Goal: Transaction & Acquisition: Obtain resource

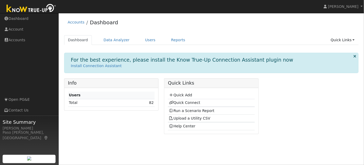
click at [153, 105] on td "82" at bounding box center [137, 103] width 33 height 8
click at [153, 103] on link "82" at bounding box center [151, 102] width 5 height 4
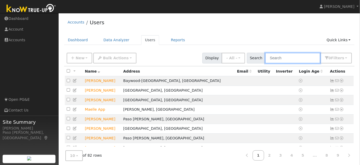
click at [298, 58] on input "text" at bounding box center [292, 58] width 55 height 11
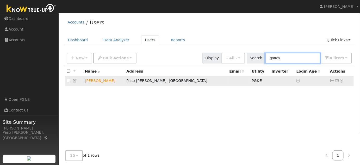
type input "gonza"
click at [343, 81] on icon at bounding box center [341, 81] width 5 height 4
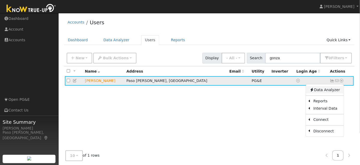
click at [331, 92] on link "Data Analyzer" at bounding box center [325, 89] width 38 height 7
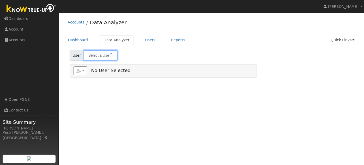
type input "[PERSON_NAME]"
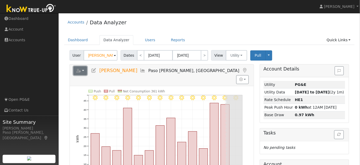
click at [83, 71] on button "button" at bounding box center [80, 70] width 14 height 9
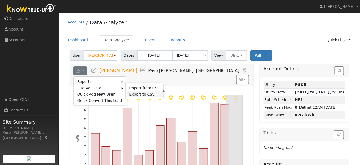
click at [131, 94] on link "Export to CSV" at bounding box center [145, 94] width 38 height 6
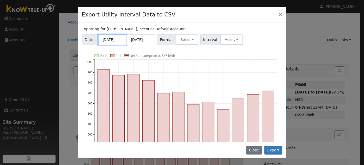
click at [115, 40] on input "[DATE]" at bounding box center [112, 39] width 29 height 11
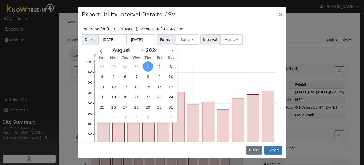
click at [201, 58] on icon "Push Pull Net Consumption 8,727 kWh [DATE] Sep '[DATE] Nov '[DATE] Jan '[DATE] …" at bounding box center [182, 118] width 201 height 129
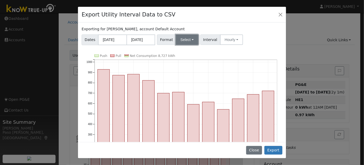
click at [188, 44] on button "Select" at bounding box center [187, 39] width 23 height 10
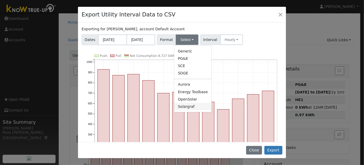
click at [188, 105] on link "Solargraf" at bounding box center [192, 106] width 37 height 7
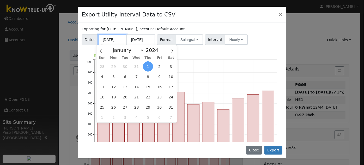
click at [113, 40] on input "[DATE]" at bounding box center [112, 39] width 29 height 11
click at [102, 54] on span at bounding box center [100, 49] width 9 height 9
select select "6"
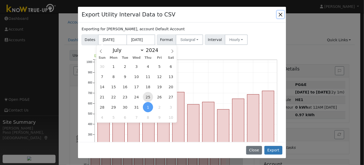
click at [148, 98] on span "25" at bounding box center [148, 97] width 10 height 10
type input "[DATE]"
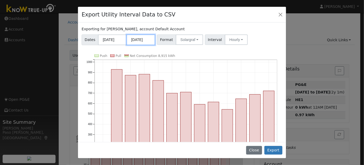
click at [139, 42] on input "[DATE]" at bounding box center [140, 39] width 29 height 11
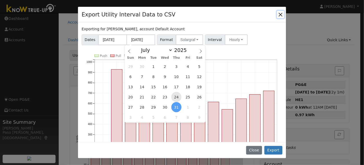
click at [176, 99] on span "24" at bounding box center [176, 97] width 10 height 10
type input "[DATE]"
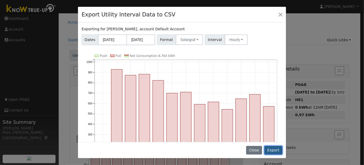
click at [274, 149] on button "Export" at bounding box center [273, 150] width 18 height 9
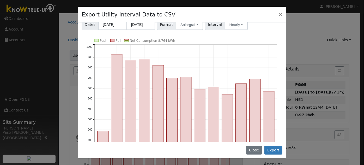
scroll to position [36, 0]
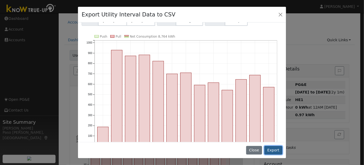
click at [275, 151] on button "Export" at bounding box center [273, 150] width 18 height 9
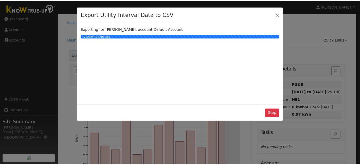
scroll to position [0, 0]
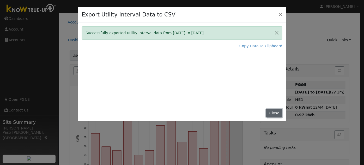
click at [279, 112] on button "Close" at bounding box center [274, 113] width 16 height 9
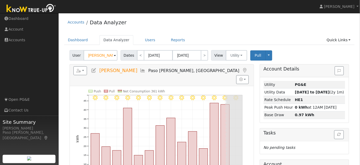
scroll to position [30, 0]
